Goal: Task Accomplishment & Management: Use online tool/utility

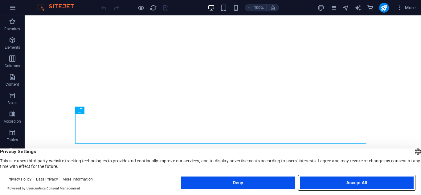
click at [322, 179] on button "Accept All" at bounding box center [357, 182] width 114 height 12
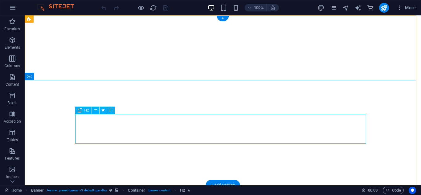
click at [81, 111] on icon at bounding box center [80, 110] width 4 height 7
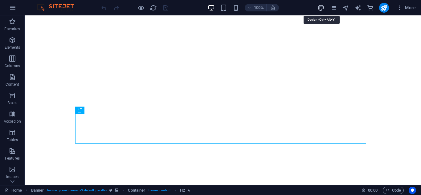
click at [322, 10] on icon "design" at bounding box center [320, 7] width 7 height 7
select select "ease-in-out"
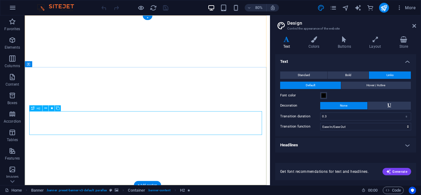
click at [315, 44] on h4 "Colors" at bounding box center [314, 42] width 29 height 13
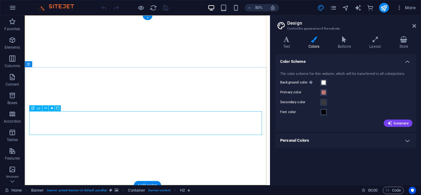
click at [295, 41] on icon at bounding box center [286, 39] width 23 height 6
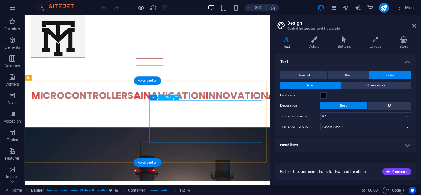
scroll to position [219, 0]
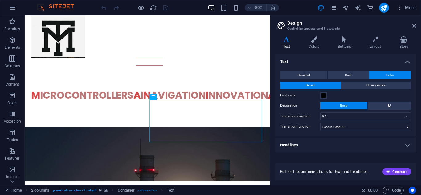
click at [413, 32] on div "Variants Text Colors Buttons Layout Store Text Standard Bold Links Font color F…" at bounding box center [345, 108] width 151 height 154
click at [415, 29] on header "Design Control the appearance of the website" at bounding box center [345, 23] width 139 height 16
click at [413, 26] on icon at bounding box center [414, 25] width 4 height 5
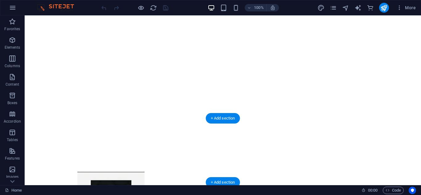
scroll to position [0, 0]
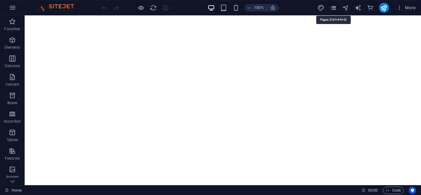
click at [333, 10] on icon "pages" at bounding box center [332, 7] width 7 height 7
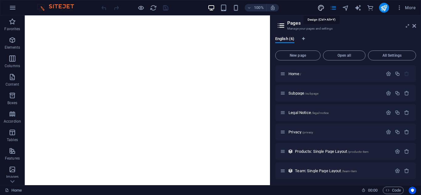
click at [324, 8] on icon "design" at bounding box center [320, 7] width 7 height 7
select select "ease-in-out"
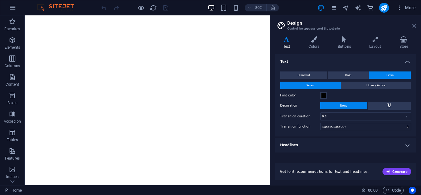
click at [415, 28] on icon at bounding box center [414, 25] width 4 height 5
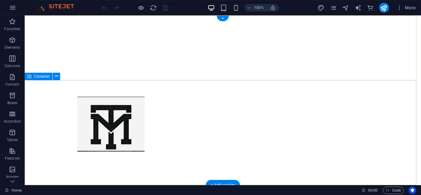
scroll to position [108, 0]
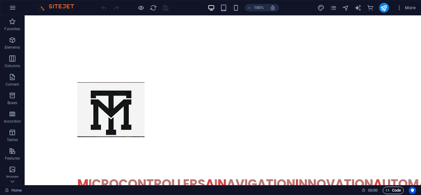
click at [388, 188] on icon "button" at bounding box center [387, 190] width 4 height 4
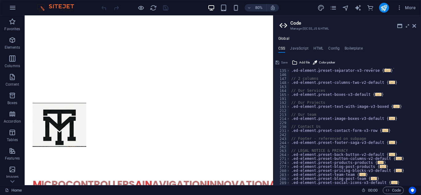
scroll to position [68, 0]
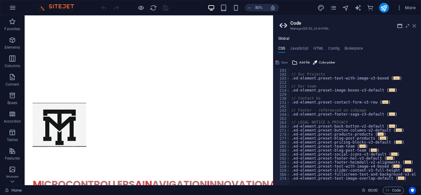
click at [413, 27] on icon at bounding box center [414, 25] width 4 height 5
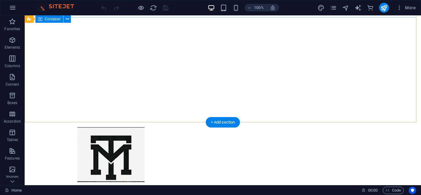
scroll to position [0, 0]
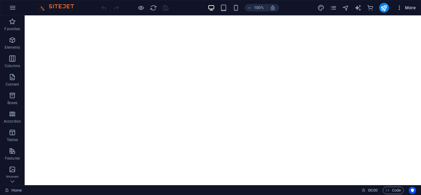
click at [405, 10] on span "More" at bounding box center [405, 8] width 19 height 6
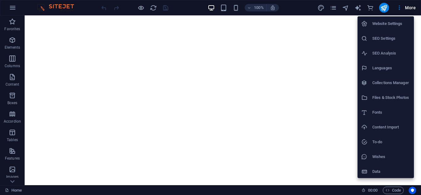
click at [341, 101] on div at bounding box center [210, 97] width 421 height 195
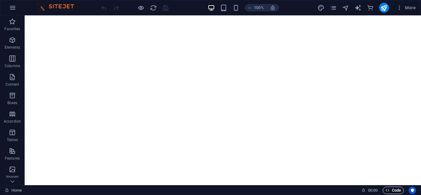
click at [392, 187] on span "Code" at bounding box center [392, 190] width 15 height 7
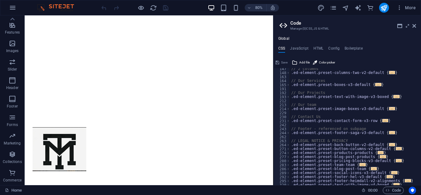
scroll to position [68, 0]
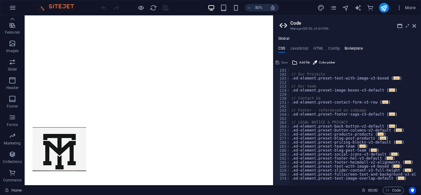
click at [350, 46] on h4 "Boilerplate" at bounding box center [353, 49] width 18 height 7
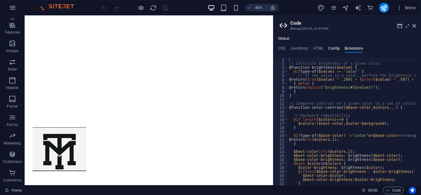
click at [337, 48] on h4 "Config" at bounding box center [333, 49] width 11 height 7
type textarea "$color-background: #ffffff;"
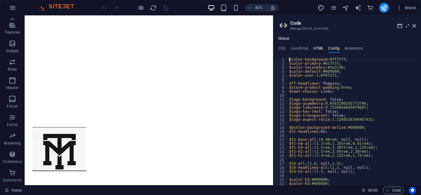
click at [317, 49] on h4 "HTML" at bounding box center [318, 49] width 10 height 7
type textarea "{{content}}"
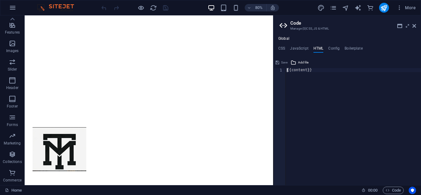
click at [286, 47] on ul "CSS JavaScript HTML Config Boilerplate" at bounding box center [347, 49] width 148 height 7
click at [283, 47] on h4 "CSS" at bounding box center [281, 49] width 7 height 7
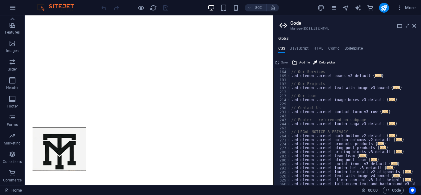
scroll to position [0, 0]
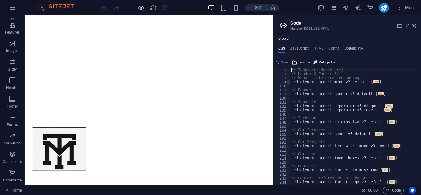
click at [287, 83] on span at bounding box center [287, 82] width 3 height 4
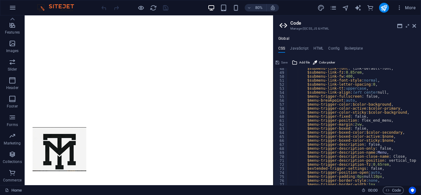
scroll to position [193, 0]
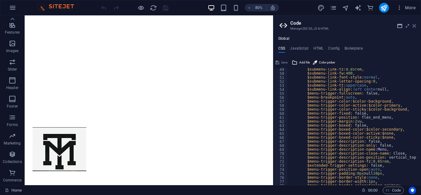
click at [414, 27] on icon at bounding box center [414, 25] width 4 height 5
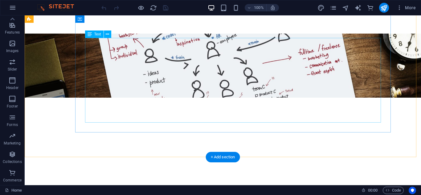
scroll to position [734, 0]
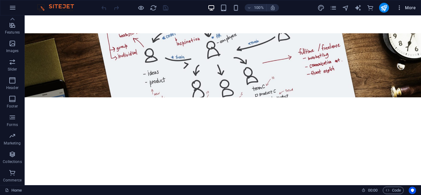
click at [399, 10] on icon "button" at bounding box center [399, 8] width 6 height 6
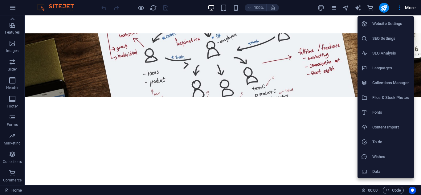
click at [342, 77] on div at bounding box center [210, 97] width 421 height 195
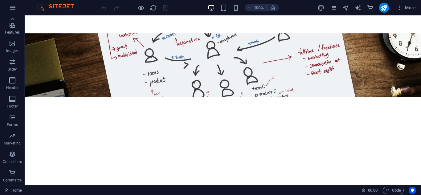
click at [409, 14] on div "100% More" at bounding box center [210, 7] width 420 height 15
click at [410, 6] on span "More" at bounding box center [405, 8] width 19 height 6
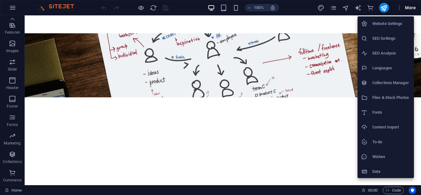
click at [238, 72] on div at bounding box center [210, 97] width 421 height 195
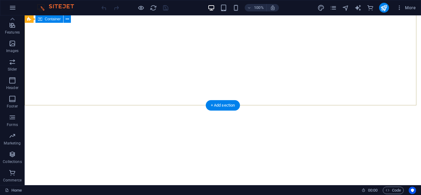
scroll to position [0, 0]
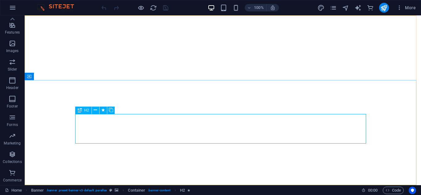
click at [84, 111] on div "H2" at bounding box center [83, 110] width 16 height 7
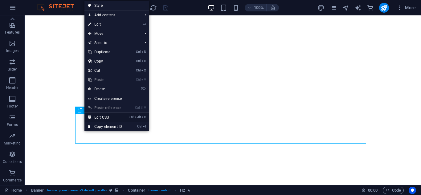
click at [118, 116] on link "Ctrl Alt C Edit CSS" at bounding box center [104, 117] width 41 height 9
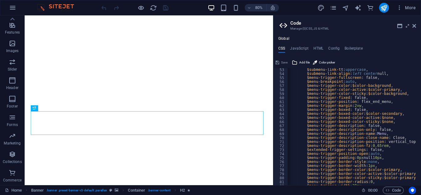
scroll to position [0, 0]
click at [320, 48] on h4 "HTML" at bounding box center [318, 49] width 10 height 7
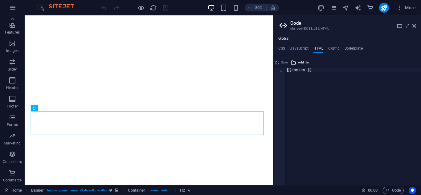
click at [289, 71] on div "{{content}}" at bounding box center [352, 130] width 135 height 125
click at [281, 47] on h4 "CSS" at bounding box center [281, 49] width 7 height 7
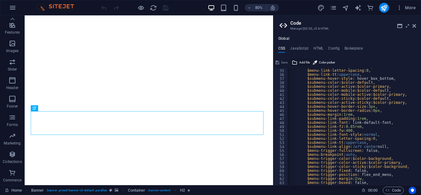
scroll to position [135, 0]
click at [299, 50] on h4 "JavaScript" at bounding box center [299, 49] width 18 height 7
type textarea "/* JS for preset "Menu V2" */"
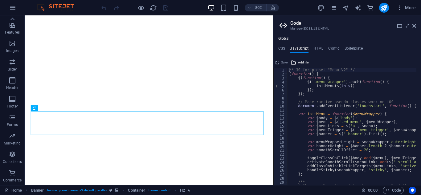
click at [326, 45] on div "Global CSS JavaScript HTML Config Boilerplate /* Template: Marketer*/ 34 35 36 …" at bounding box center [347, 110] width 148 height 149
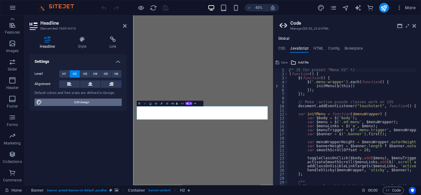
click at [75, 103] on span "Edit design" at bounding box center [82, 102] width 76 height 7
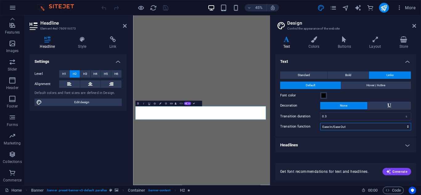
click at [350, 127] on select "Ease Ease In Ease Out Ease In/Ease Out Linear" at bounding box center [365, 126] width 91 height 7
select select "ease-in"
click at [320, 123] on select "Ease Ease In Ease Out Ease In/Ease Out Linear" at bounding box center [365, 126] width 91 height 7
click at [412, 22] on h2 "Design" at bounding box center [351, 23] width 129 height 6
click at [413, 23] on h2 "Design" at bounding box center [351, 23] width 129 height 6
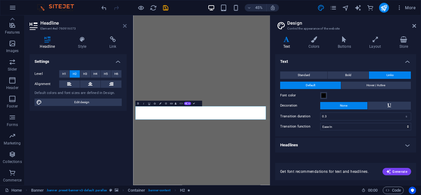
click at [126, 25] on icon at bounding box center [125, 25] width 4 height 5
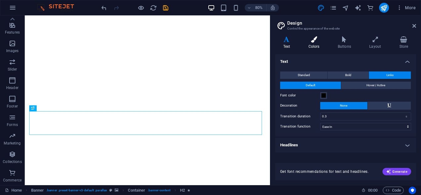
click at [314, 46] on h4 "Colors" at bounding box center [314, 42] width 29 height 13
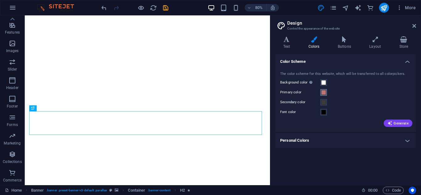
click at [325, 91] on span at bounding box center [323, 92] width 5 height 5
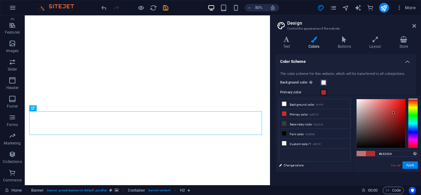
type input "#b32323"
drag, startPoint x: 374, startPoint y: 112, endPoint x: 395, endPoint y: 113, distance: 21.6
click at [394, 113] on div at bounding box center [393, 112] width 2 height 2
click at [414, 22] on h2 "Design" at bounding box center [351, 23] width 129 height 6
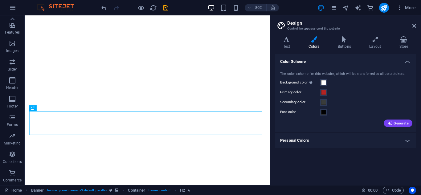
click at [411, 25] on h2 "Design" at bounding box center [351, 23] width 129 height 6
click at [416, 25] on aside "Design Control the appearance of the website Variants Text Colors Buttons Layou…" at bounding box center [345, 100] width 151 height 170
click at [415, 26] on icon at bounding box center [414, 25] width 4 height 5
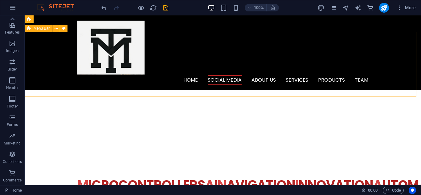
scroll to position [0, 0]
